Goal: Task Accomplishment & Management: Use online tool/utility

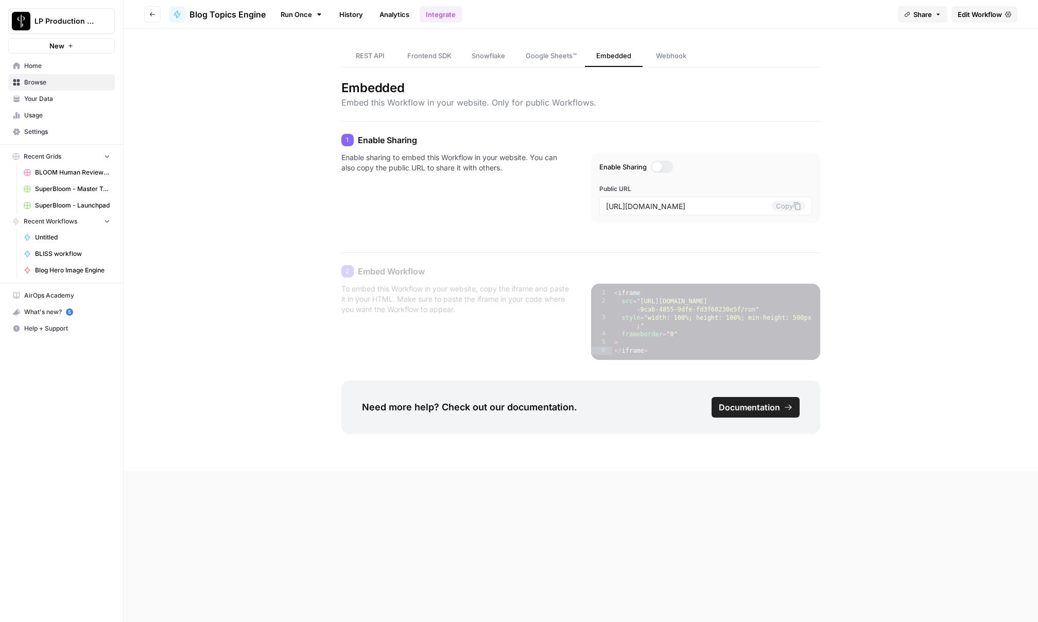
click at [216, 205] on div "REST API Frontend SDK Snowflake Google Sheets™ Embedded Webhook Embedded Embed …" at bounding box center [581, 250] width 914 height 442
click at [174, 75] on div "REST API Frontend SDK Snowflake Google Sheets™ Embedded Webhook Embedded Embed …" at bounding box center [581, 250] width 914 height 442
click at [153, 11] on icon "button" at bounding box center [152, 14] width 6 height 6
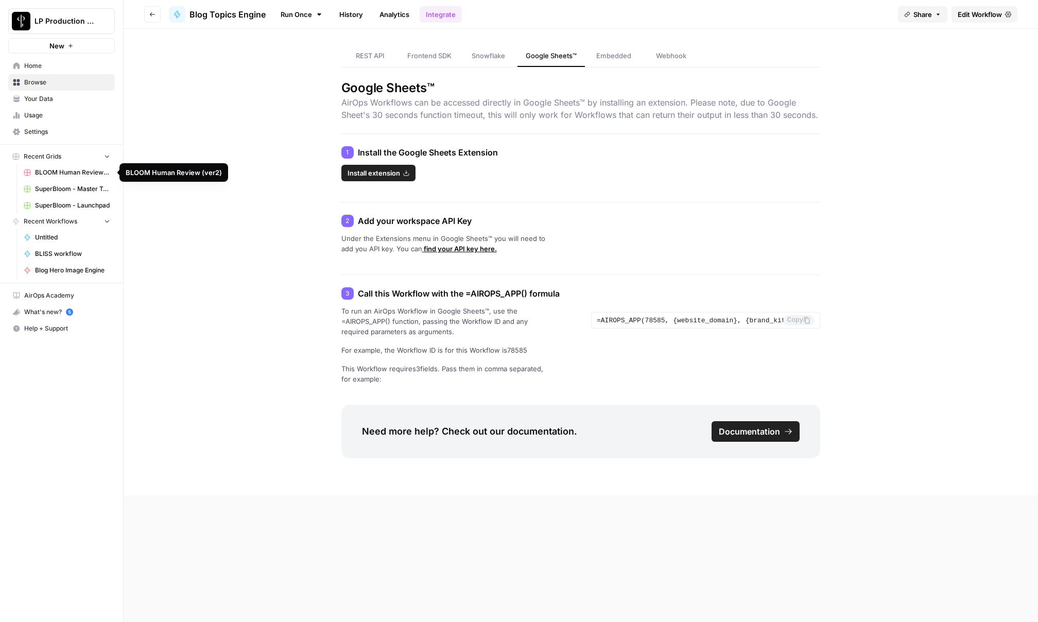
click at [45, 174] on span "BLOOM Human Review (ver2)" at bounding box center [72, 172] width 75 height 9
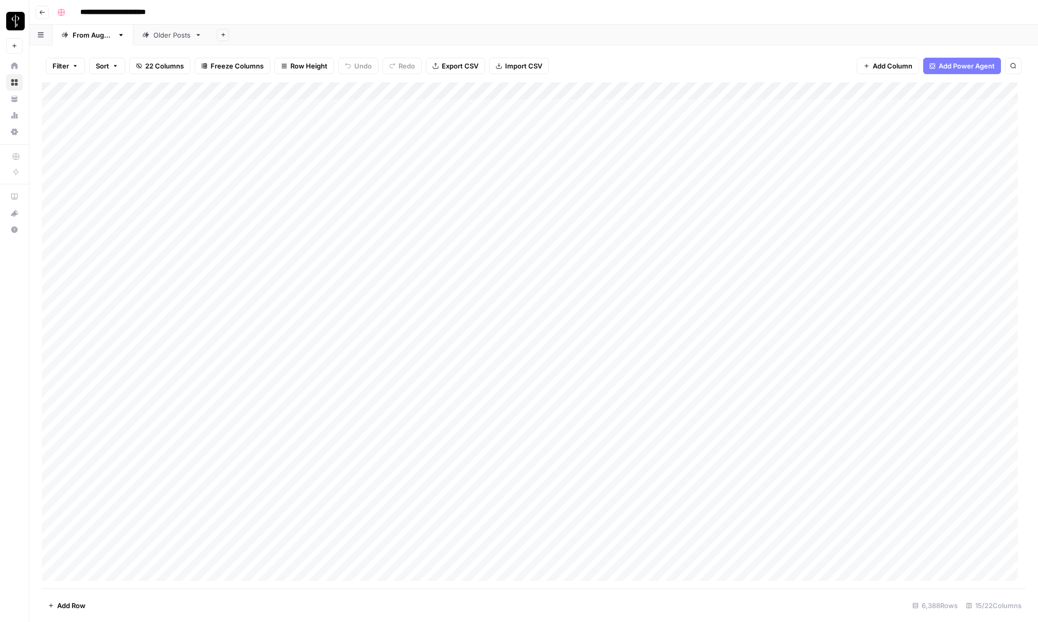
click at [66, 64] on span "Filter" at bounding box center [60, 66] width 16 height 10
click at [96, 116] on input "text" at bounding box center [121, 120] width 113 height 10
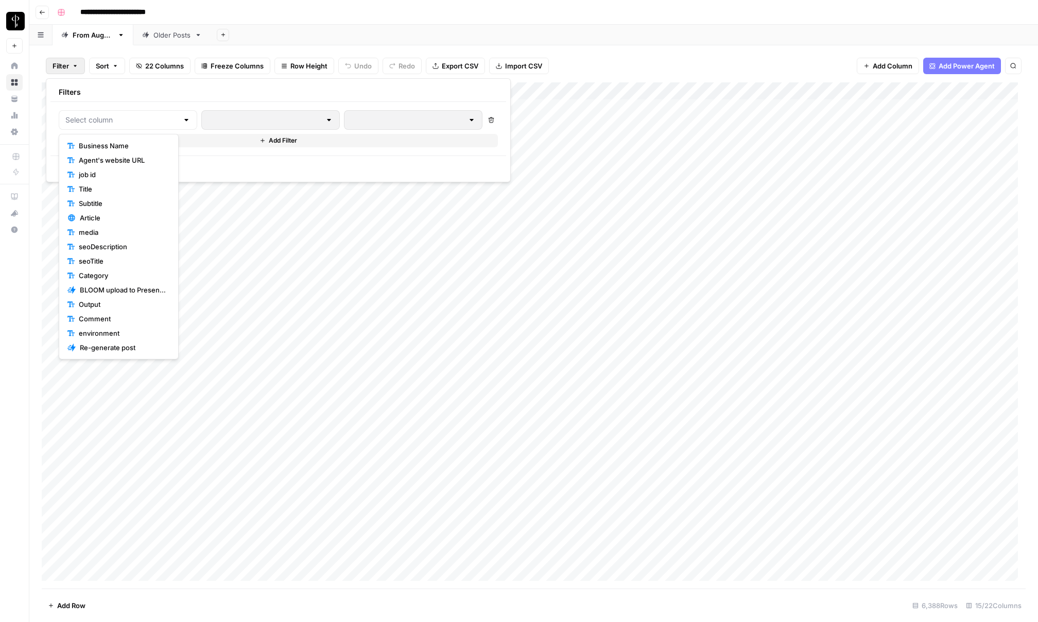
scroll to position [72, 0]
click at [114, 302] on span "Status" at bounding box center [122, 304] width 87 height 10
type input "Status"
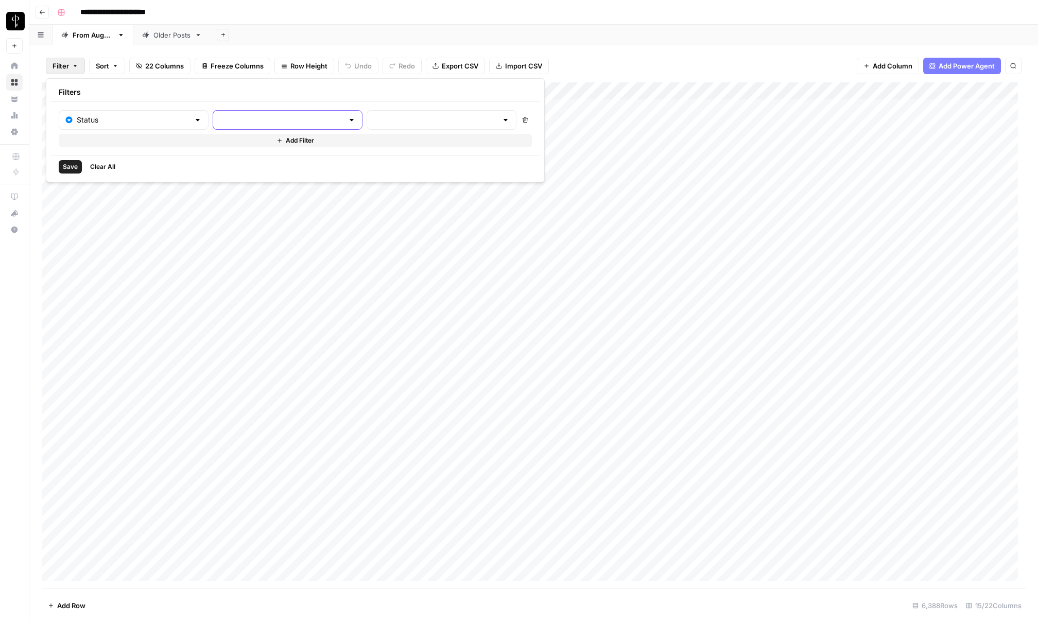
click at [223, 120] on input "text" at bounding box center [281, 120] width 124 height 10
click at [207, 161] on span "is not equal to" at bounding box center [244, 160] width 101 height 10
type input "is not equal to"
click at [373, 118] on input "text" at bounding box center [435, 120] width 124 height 10
click at [344, 144] on span "Posted" at bounding box center [377, 146] width 89 height 10
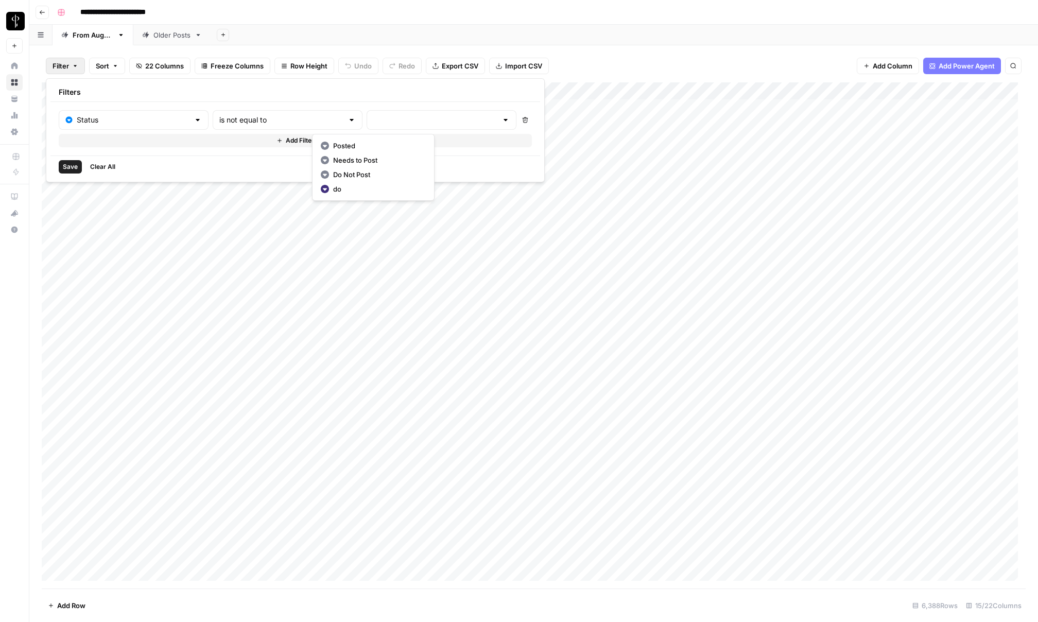
type input "Posted"
click at [76, 166] on span "Save" at bounding box center [70, 166] width 15 height 9
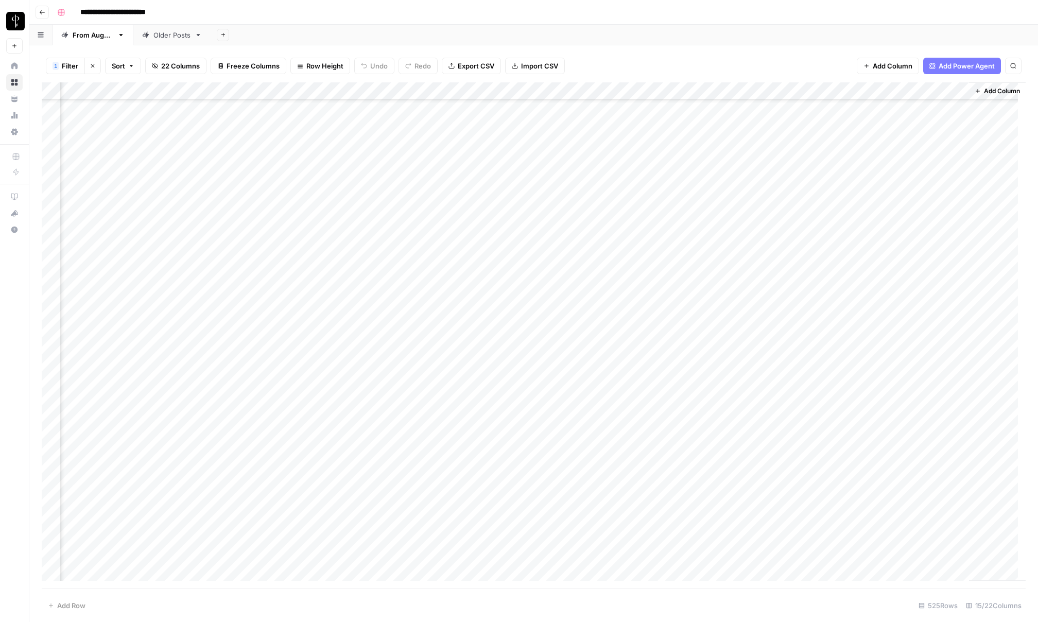
scroll to position [8705, 622]
click at [74, 65] on span "Filter" at bounding box center [70, 66] width 16 height 10
click at [229, 122] on input "text" at bounding box center [282, 120] width 125 height 10
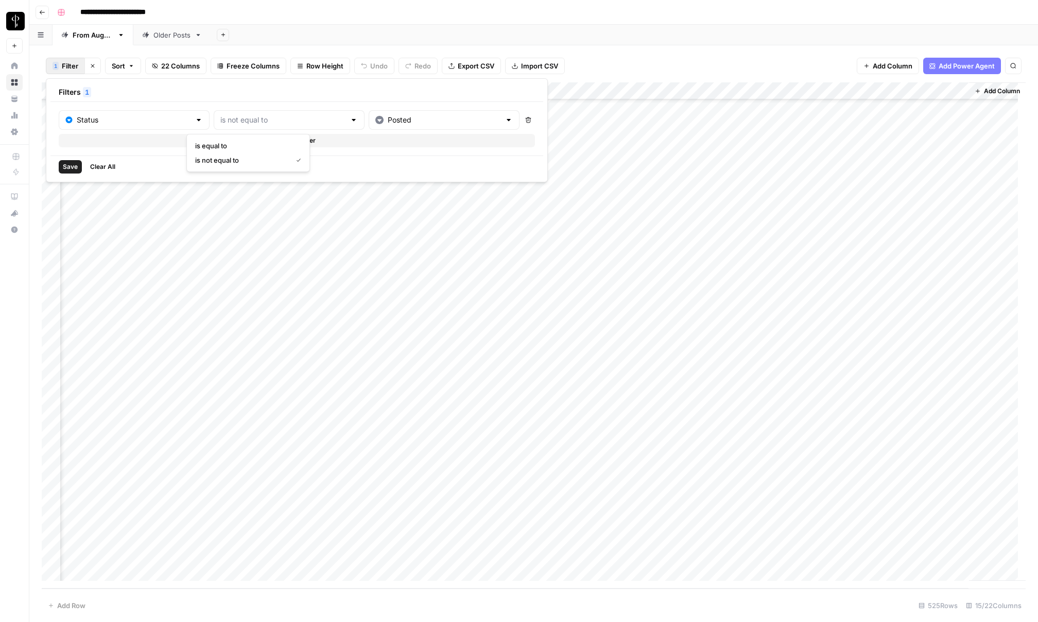
click at [227, 144] on span "is equal to" at bounding box center [246, 146] width 102 height 10
type input "is equal to"
click at [60, 165] on button "Save" at bounding box center [70, 166] width 23 height 13
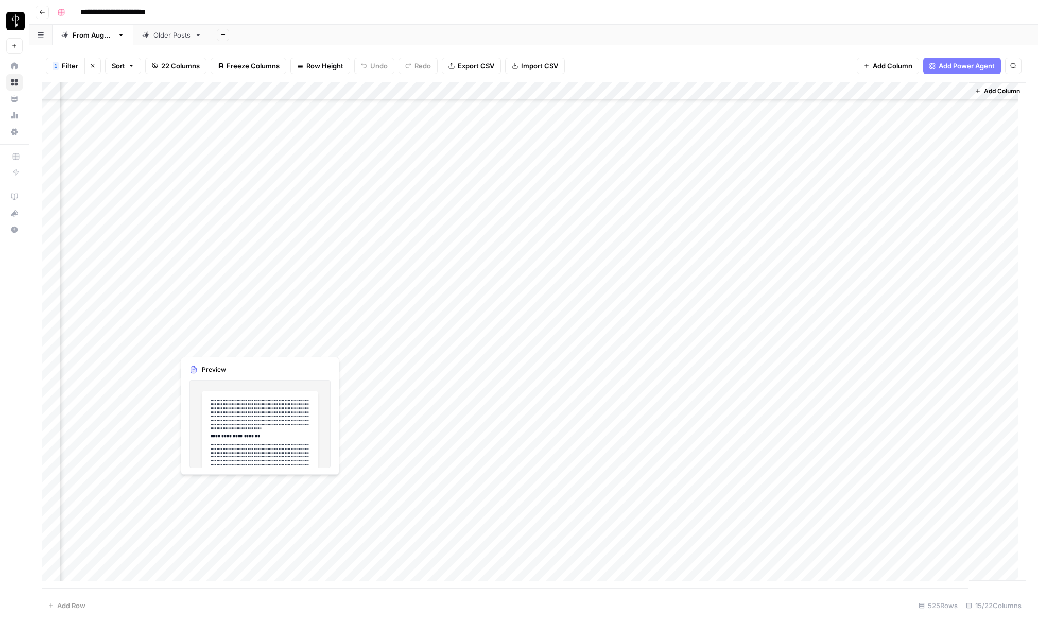
scroll to position [102111, 622]
click at [95, 64] on icon "button" at bounding box center [93, 66] width 6 height 6
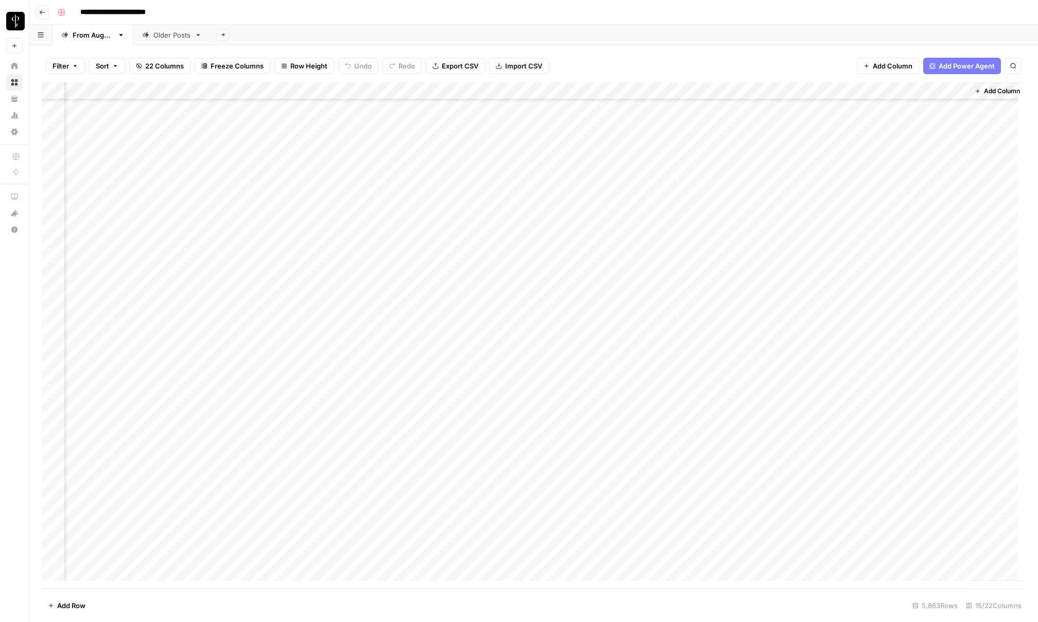
scroll to position [111315, 622]
